Goal: Task Accomplishment & Management: Manage account settings

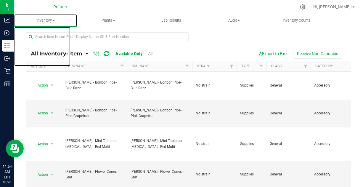
click at [52, 20] on span "Inventory" at bounding box center [45, 20] width 63 height 5
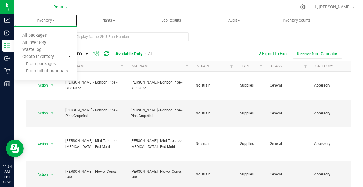
click at [41, 42] on span "All inventory" at bounding box center [34, 42] width 40 height 5
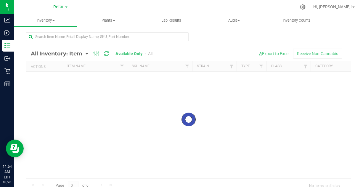
click at [306, 8] on div at bounding box center [302, 7] width 7 height 6
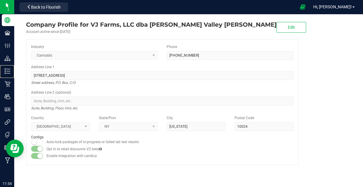
click at [0, 0] on p "Inventory" at bounding box center [0, 0] width 0 height 0
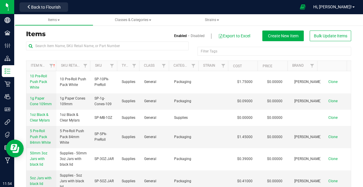
click at [57, 20] on span "Items" at bounding box center [54, 20] width 12 height 4
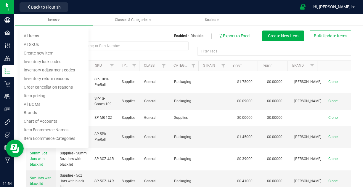
click at [112, 37] on h3 "Items" at bounding box center [105, 33] width 158 height 7
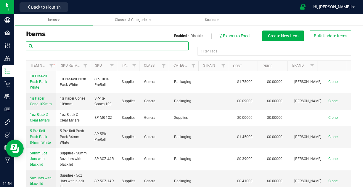
click at [101, 46] on input "text" at bounding box center [107, 45] width 162 height 9
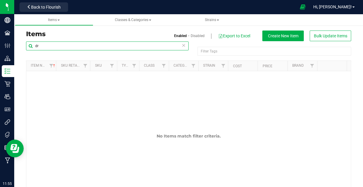
type input "d"
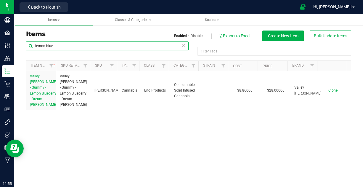
type input "lemon blue"
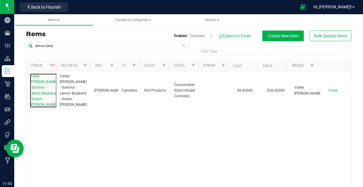
click at [37, 88] on span "Valley [PERSON_NAME] - Gummy - Lemon Blueberry - Dream [PERSON_NAME]" at bounding box center [43, 90] width 27 height 33
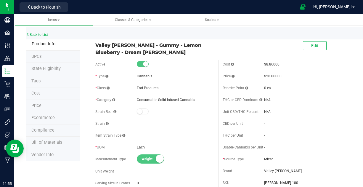
click at [41, 9] on span "Back to Flourish" at bounding box center [46, 7] width 30 height 5
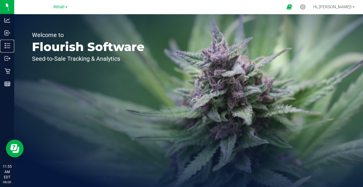
click at [0, 0] on p "Inventory" at bounding box center [0, 0] width 0 height 0
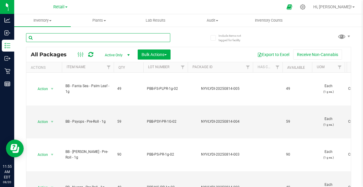
click at [84, 36] on input "text" at bounding box center [98, 37] width 144 height 9
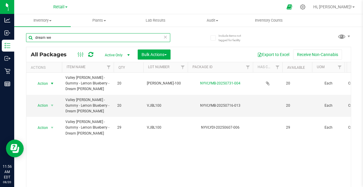
type input "dream we"
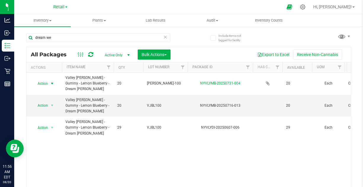
click at [49, 82] on span "select" at bounding box center [52, 83] width 7 height 8
click at [139, 91] on td "20" at bounding box center [129, 83] width 30 height 22
click at [145, 108] on td "VJBL100" at bounding box center [165, 106] width 44 height 22
click at [119, 153] on div "Action Action Adjust qty Create package Edit attributes Global inventory Locate…" at bounding box center [188, 131] width 324 height 118
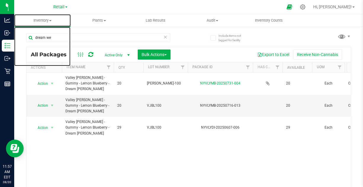
click at [46, 20] on span "Inventory" at bounding box center [42, 20] width 56 height 5
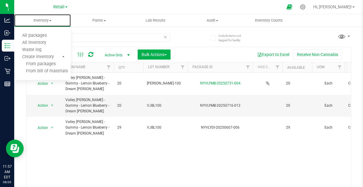
click at [41, 42] on span "All inventory" at bounding box center [34, 42] width 40 height 5
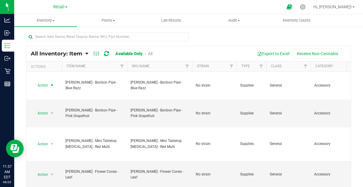
click at [46, 82] on span "Action" at bounding box center [40, 85] width 16 height 8
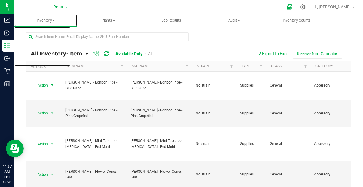
click at [52, 20] on span "Inventory" at bounding box center [45, 20] width 63 height 5
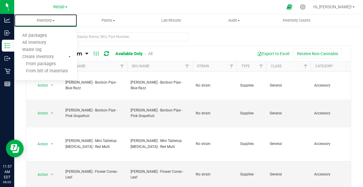
click at [52, 20] on span "Inventory" at bounding box center [45, 20] width 63 height 5
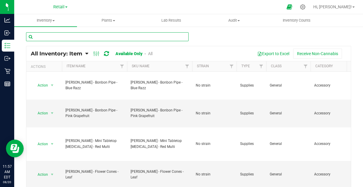
click at [75, 34] on input "text" at bounding box center [107, 36] width 162 height 9
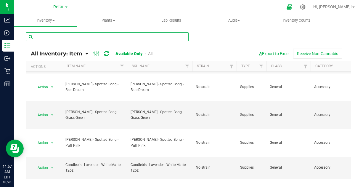
scroll to position [24, 0]
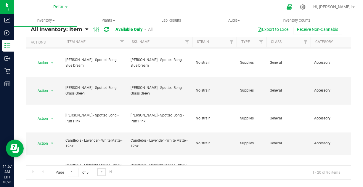
click at [101, 172] on span "Go to the next page" at bounding box center [101, 171] width 5 height 5
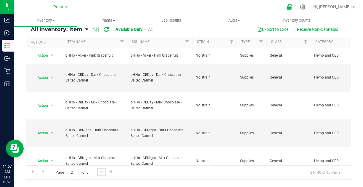
click at [101, 172] on span "Go to the next page" at bounding box center [101, 171] width 5 height 5
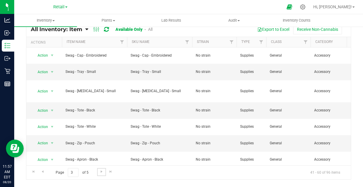
click at [101, 172] on span "Go to the next page" at bounding box center [101, 171] width 5 height 5
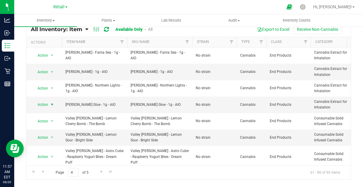
click at [47, 104] on span "Action" at bounding box center [40, 104] width 16 height 8
click at [47, 104] on span "Action" at bounding box center [40, 105] width 16 height 8
click at [47, 104] on span "Action" at bounding box center [40, 104] width 16 height 8
click at [47, 104] on span "Action" at bounding box center [40, 105] width 16 height 8
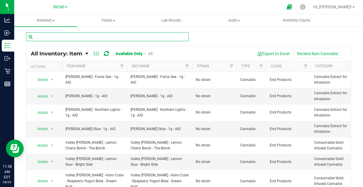
click at [66, 36] on input "text" at bounding box center [107, 36] width 162 height 9
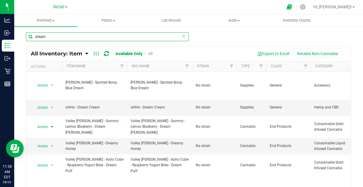
type input "dream"
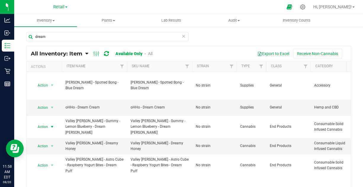
click at [49, 122] on span "select" at bounding box center [52, 126] width 7 height 8
click at [47, 126] on li "Global inventory" at bounding box center [49, 131] width 32 height 16
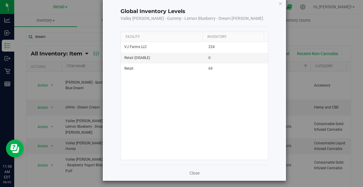
scroll to position [10, 0]
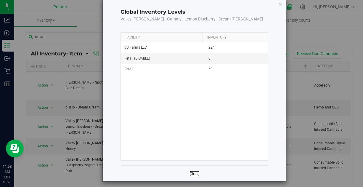
click at [192, 172] on link "Close" at bounding box center [194, 173] width 10 height 6
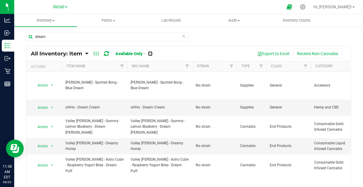
click at [151, 56] on link "All" at bounding box center [150, 53] width 4 height 5
drag, startPoint x: 151, startPoint y: 56, endPoint x: 124, endPoint y: 50, distance: 27.2
click at [174, 48] on div "All Inventory: Item Item Summary Item (default) Item by Strain Item by Location…" at bounding box center [188, 53] width 324 height 15
click at [127, 50] on div "All Inventory: Item Item Summary Item (default) Item by Strain Item by Location…" at bounding box center [96, 53] width 130 height 7
click at [124, 54] on link "Available Only" at bounding box center [128, 53] width 26 height 5
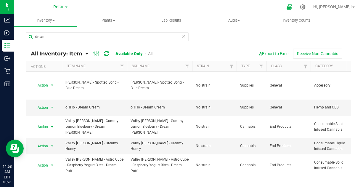
click at [45, 122] on span "Action" at bounding box center [40, 126] width 16 height 8
click at [50, 139] on li "View packages" at bounding box center [49, 143] width 32 height 9
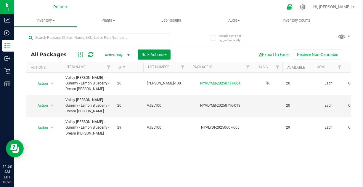
click at [165, 53] on span "Bulk Actions" at bounding box center [153, 54] width 25 height 5
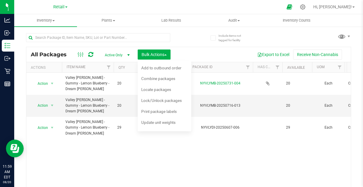
click at [87, 152] on div "Action Action Adjust qty Create package Edit attributes Global inventory Locate…" at bounding box center [188, 131] width 324 height 118
click at [112, 144] on div "Action Action Adjust qty Create package Edit attributes Global inventory Locate…" at bounding box center [188, 131] width 324 height 118
click at [99, 152] on div "Action Action Adjust qty Create package Edit attributes Global inventory Locate…" at bounding box center [188, 131] width 324 height 118
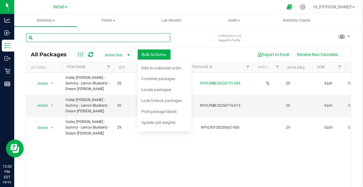
click at [110, 37] on input "text" at bounding box center [98, 37] width 144 height 9
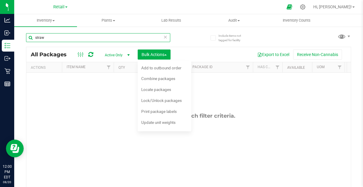
type input "straw"
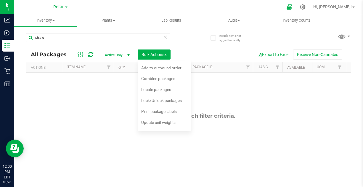
click at [189, 38] on div "straw All Packages Active Only Active Only Lab Samples Locked All Bulk Actions …" at bounding box center [188, 116] width 325 height 177
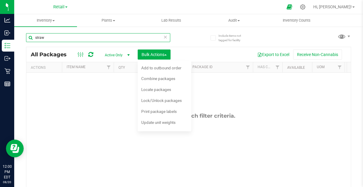
click at [122, 39] on input "straw" at bounding box center [98, 37] width 144 height 9
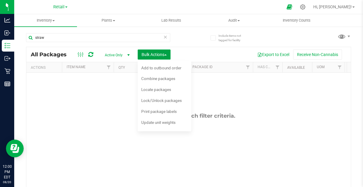
click at [165, 53] on span "Bulk Actions" at bounding box center [153, 54] width 25 height 5
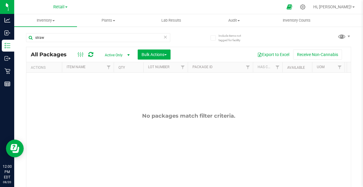
click at [48, 52] on span "All Packages" at bounding box center [52, 54] width 42 height 7
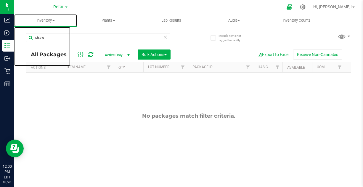
click at [52, 18] on span "Inventory" at bounding box center [45, 20] width 63 height 5
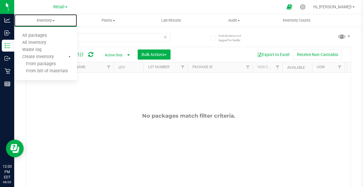
click at [41, 35] on span "All packages" at bounding box center [34, 35] width 41 height 5
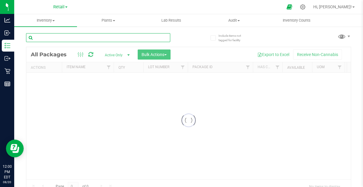
click at [87, 37] on input "text" at bounding box center [98, 37] width 144 height 9
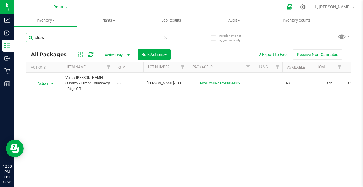
type input "straw"
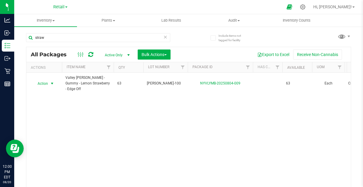
click at [48, 83] on span "Action" at bounding box center [40, 83] width 16 height 8
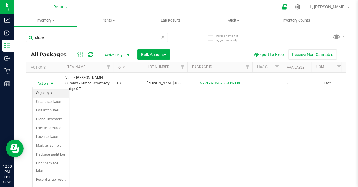
click at [47, 92] on li "Adjust qty" at bounding box center [51, 92] width 37 height 9
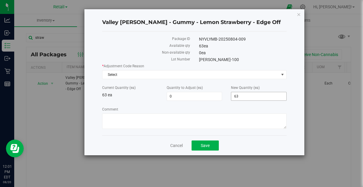
click at [246, 95] on span "63 63" at bounding box center [259, 96] width 56 height 9
type input "62"
type input "-1"
type input "62"
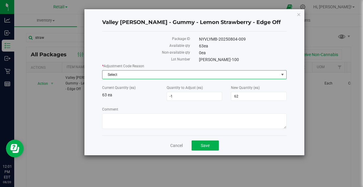
click at [197, 72] on span "Select" at bounding box center [190, 74] width 176 height 8
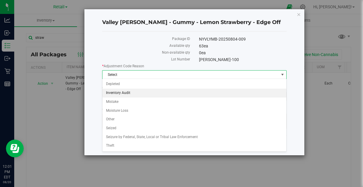
click at [116, 90] on li "Inventory Audit" at bounding box center [194, 92] width 184 height 9
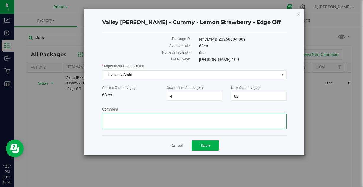
click at [122, 120] on textarea "Comment" at bounding box center [194, 120] width 184 height 15
paste textarea "Inventory Audit from 8/19 - [PERSON_NAME]"
type textarea "Inventory Audit from 8/19 - [PERSON_NAME]"
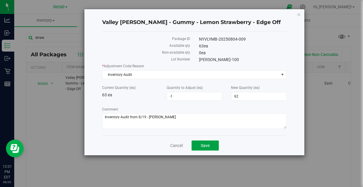
click at [206, 143] on span "Save" at bounding box center [205, 145] width 9 height 5
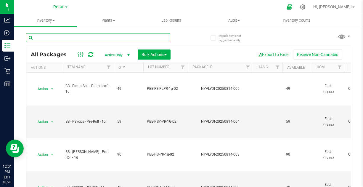
click at [117, 34] on input "text" at bounding box center [98, 37] width 144 height 9
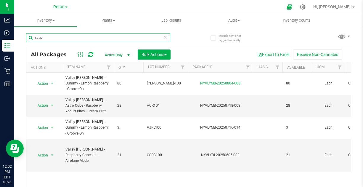
type input "rasp"
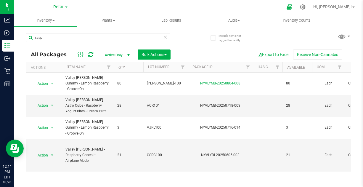
click at [164, 37] on icon at bounding box center [165, 36] width 4 height 7
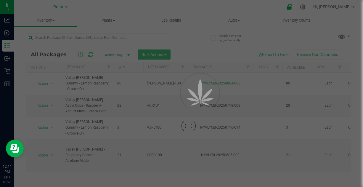
click at [142, 36] on div at bounding box center [181, 93] width 363 height 187
click at [97, 37] on input "text" at bounding box center [98, 37] width 144 height 9
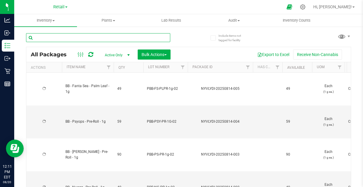
type input "[DATE]"
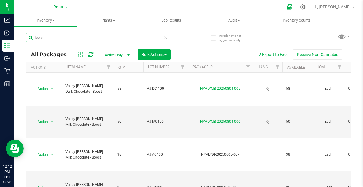
scroll to position [17, 0]
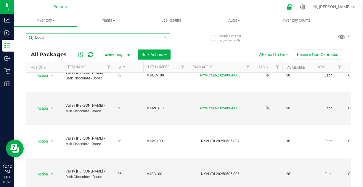
type input "boost"
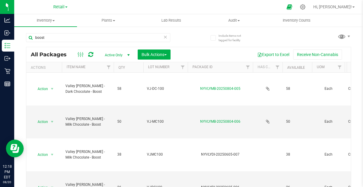
click at [58, 8] on span "Retail" at bounding box center [58, 6] width 11 height 5
click at [40, 25] on link "VJ Farms LLC" at bounding box center [60, 29] width 86 height 8
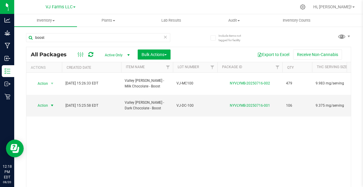
click at [52, 103] on span "select" at bounding box center [52, 105] width 5 height 5
click at [110, 124] on div "Action Action Adjust qty Create package Edit attributes Global inventory Locate…" at bounding box center [188, 131] width 324 height 118
click at [68, 8] on span "VJ Farms LLC" at bounding box center [59, 6] width 27 height 5
click at [39, 20] on link "Retail" at bounding box center [60, 21] width 86 height 8
